Goal: Check status: Check status

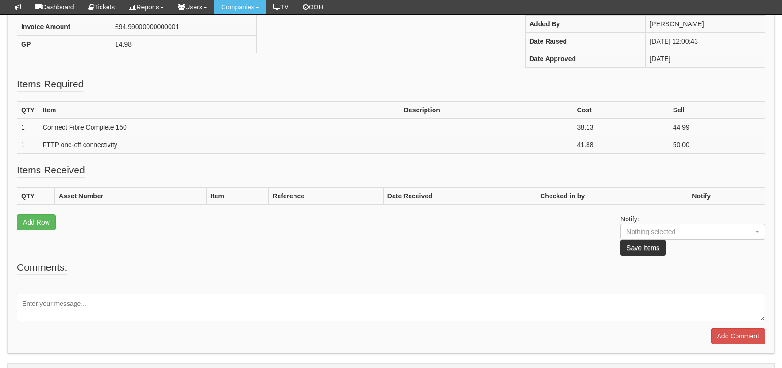
scroll to position [224, 0]
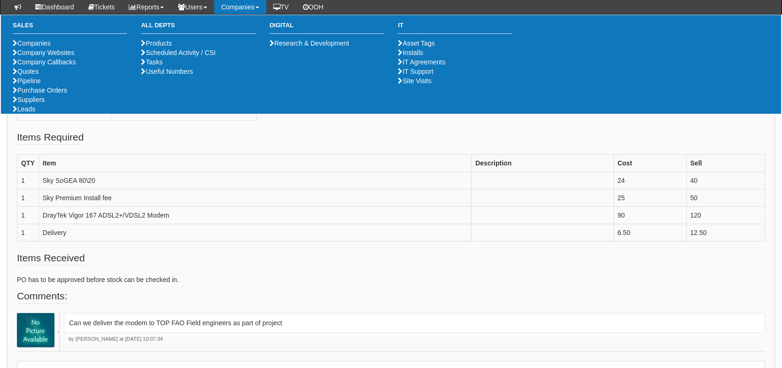
scroll to position [116, 0]
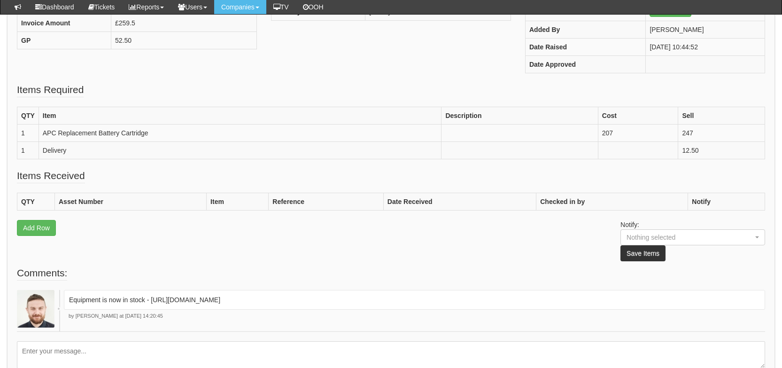
scroll to position [216, 0]
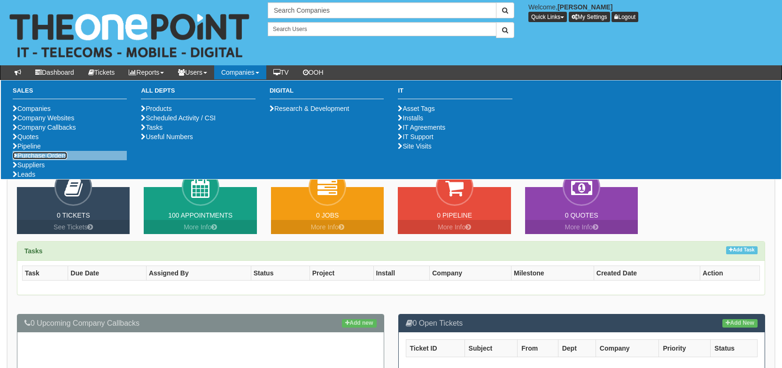
click at [47, 159] on link "Purchase Orders" at bounding box center [40, 156] width 54 height 8
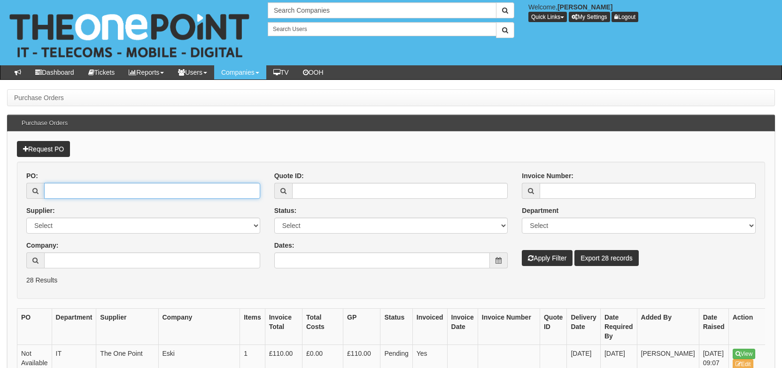
click at [152, 192] on input "PO:" at bounding box center [152, 191] width 216 height 16
paste input "19649"
type input "19649"
click at [532, 265] on button "Apply Filter" at bounding box center [547, 258] width 51 height 16
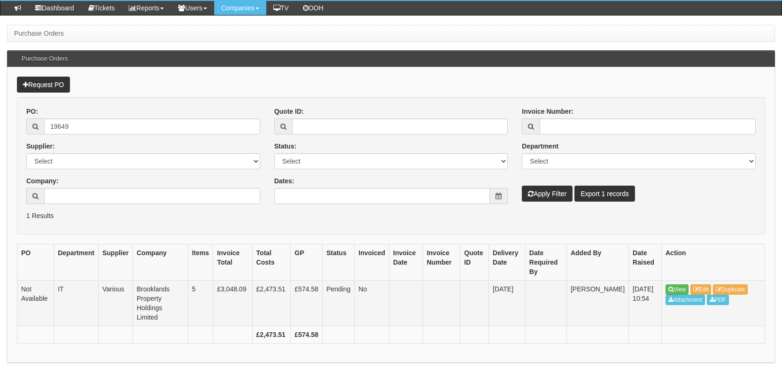
scroll to position [64, 0]
click at [680, 289] on link "View" at bounding box center [677, 289] width 23 height 10
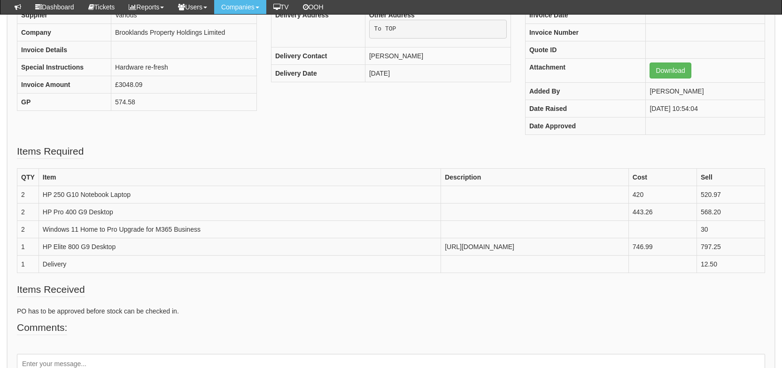
scroll to position [155, 0]
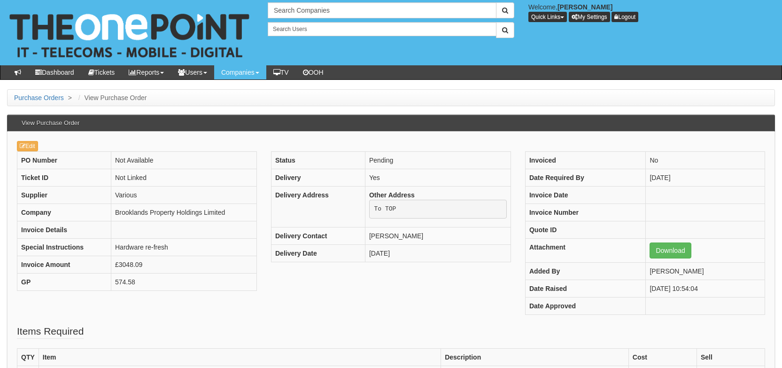
scroll to position [174, 0]
